Goal: Information Seeking & Learning: Learn about a topic

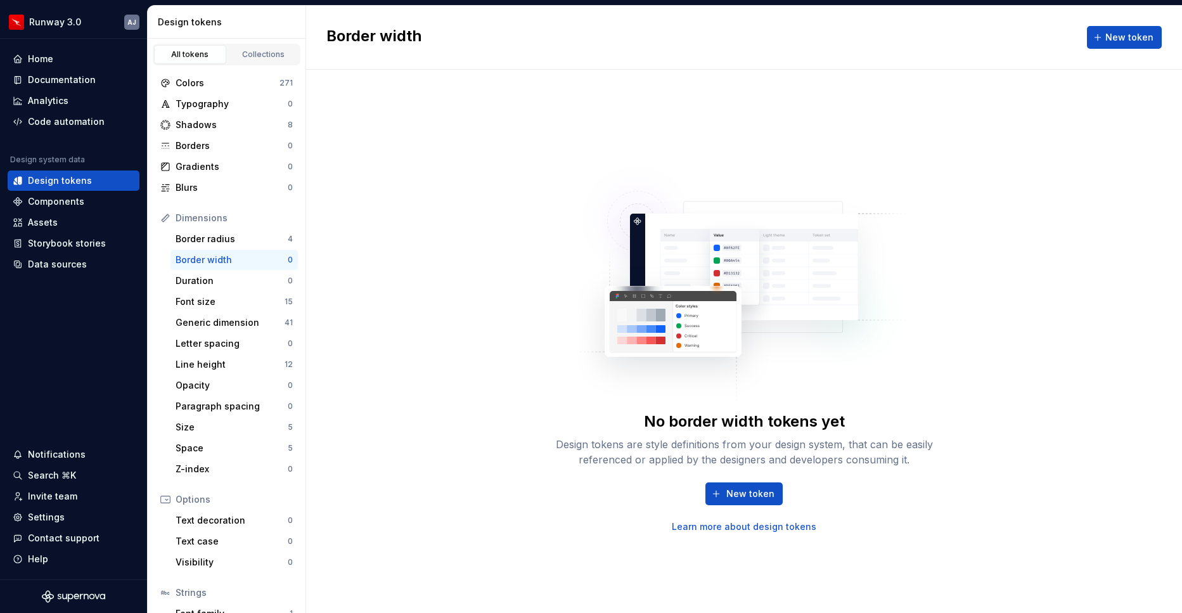
click at [274, 260] on div "Border width" at bounding box center [232, 259] width 112 height 13
click at [84, 179] on div "Design tokens" at bounding box center [60, 180] width 64 height 13
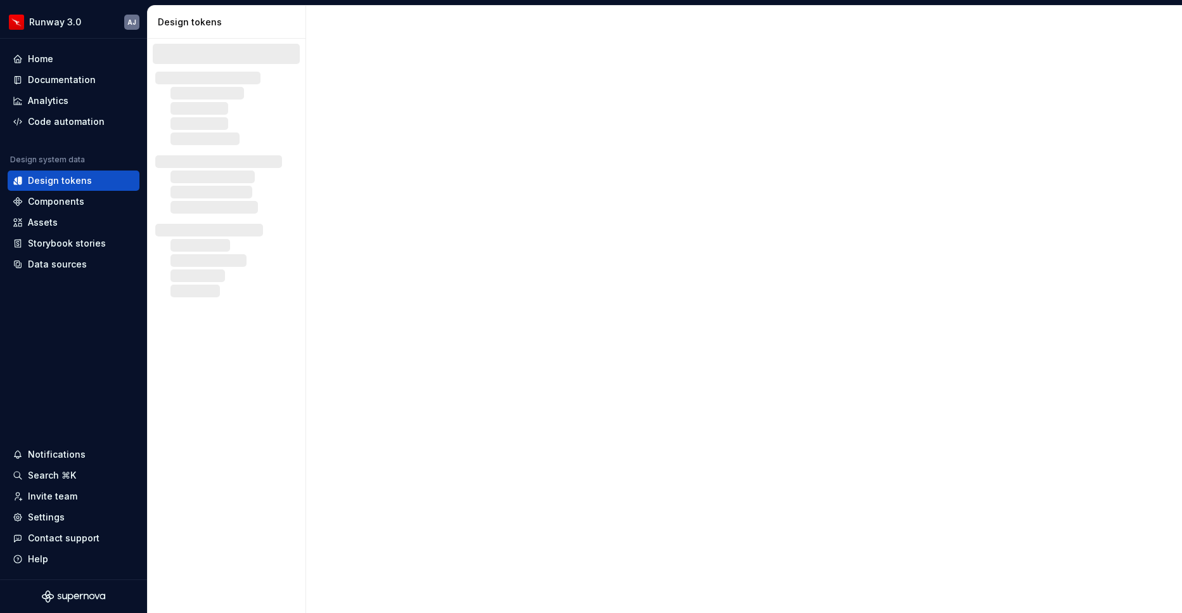
click at [258, 61] on div at bounding box center [227, 51] width 158 height 25
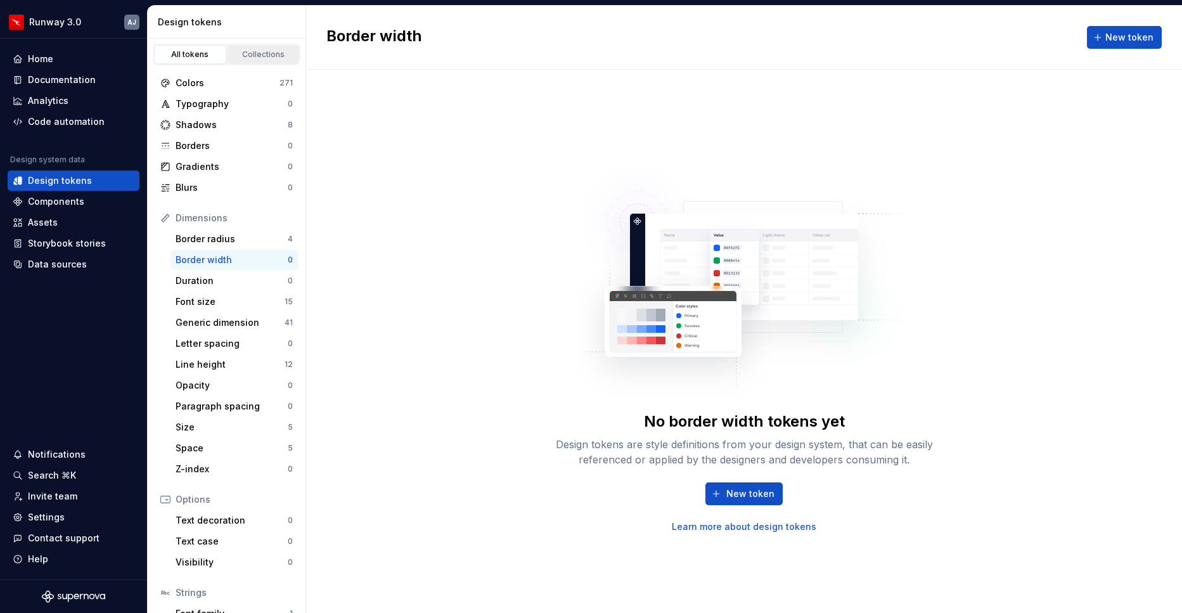
click at [259, 56] on div "Collections" at bounding box center [263, 54] width 63 height 10
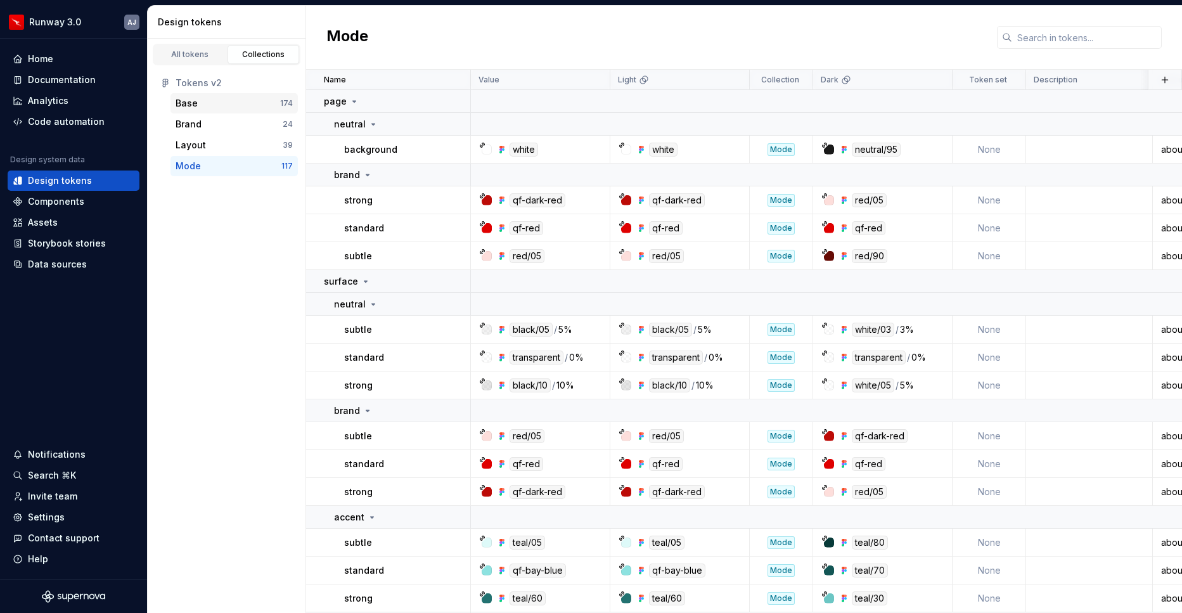
click at [241, 106] on div "Base" at bounding box center [228, 103] width 105 height 13
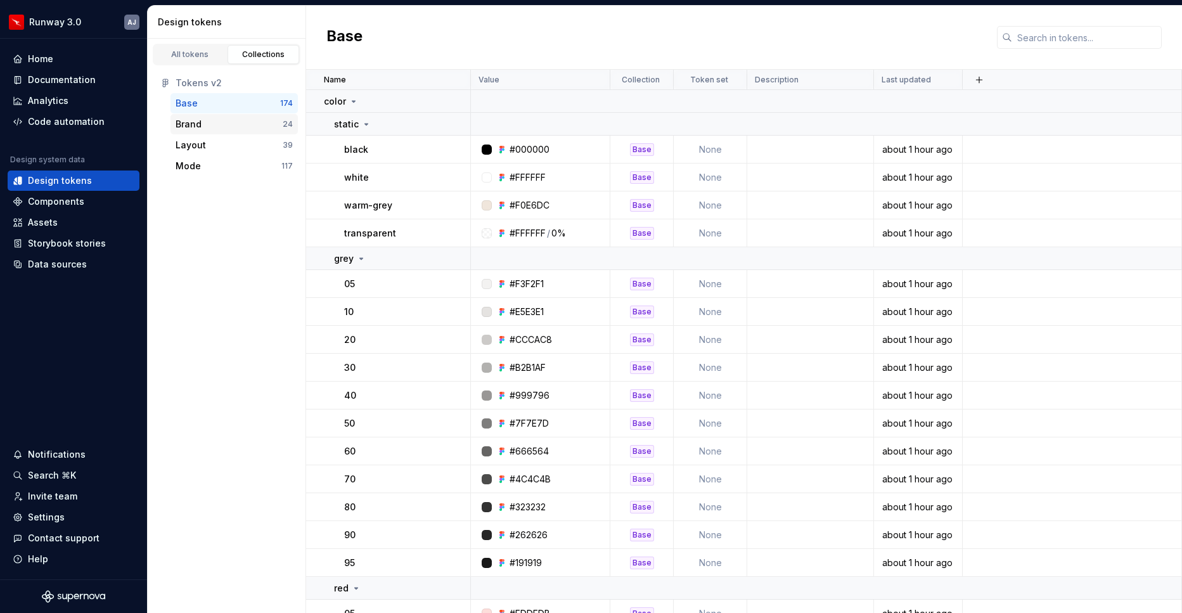
click at [203, 123] on div "Brand" at bounding box center [229, 124] width 107 height 13
